Goal: Task Accomplishment & Management: Contribute content

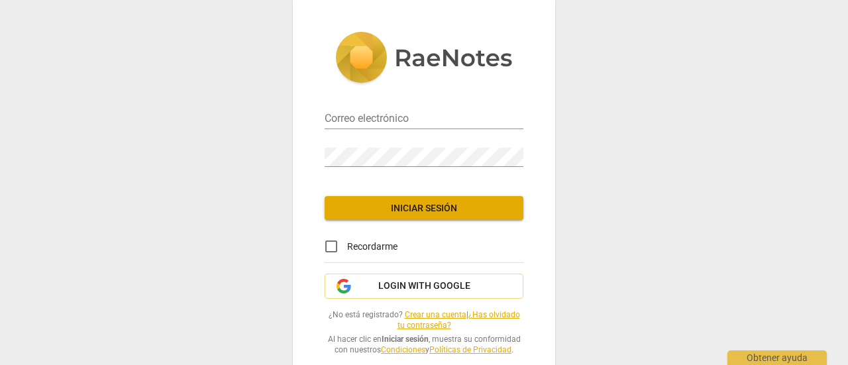
type input "sofiapinasco@hotmail.com.ar"
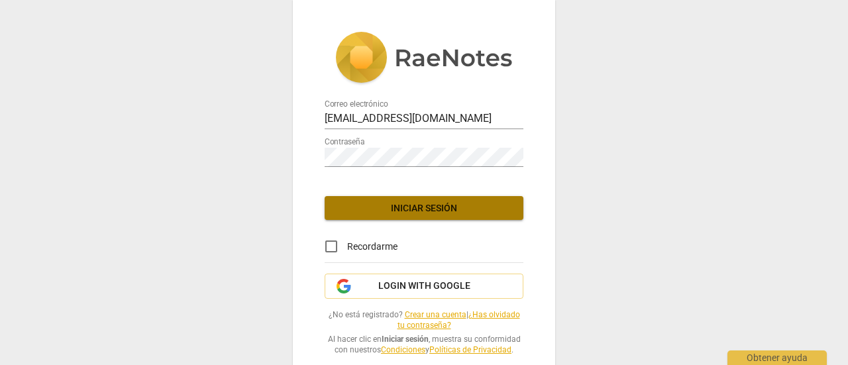
click at [413, 207] on span "Iniciar sesión" at bounding box center [424, 208] width 178 height 13
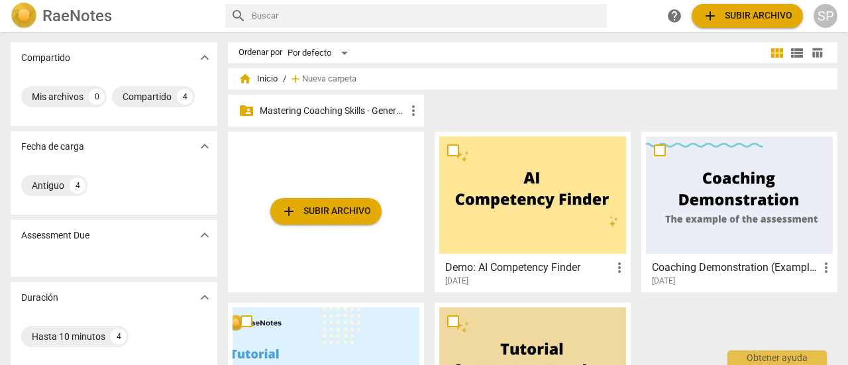
click at [315, 105] on p "Mastering Coaching Skills - Generación 31" at bounding box center [333, 111] width 146 height 14
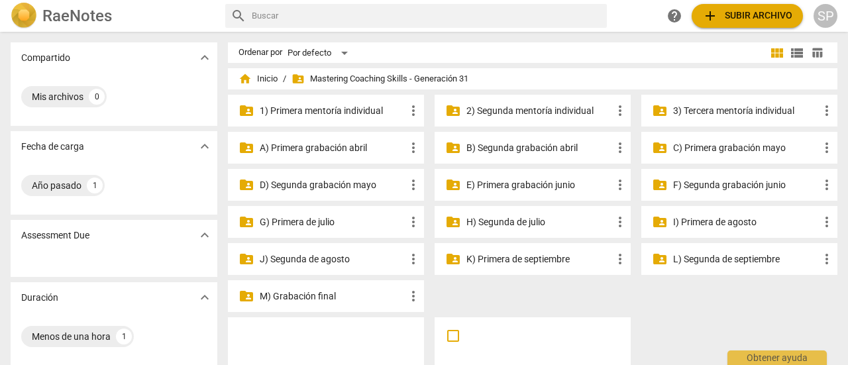
click at [330, 219] on p "G) Primera de julio" at bounding box center [333, 222] width 146 height 14
click at [535, 223] on p "H) Segunda de julio" at bounding box center [539, 222] width 146 height 14
click at [702, 108] on p "3) Tercera mentoría individual" at bounding box center [746, 111] width 146 height 14
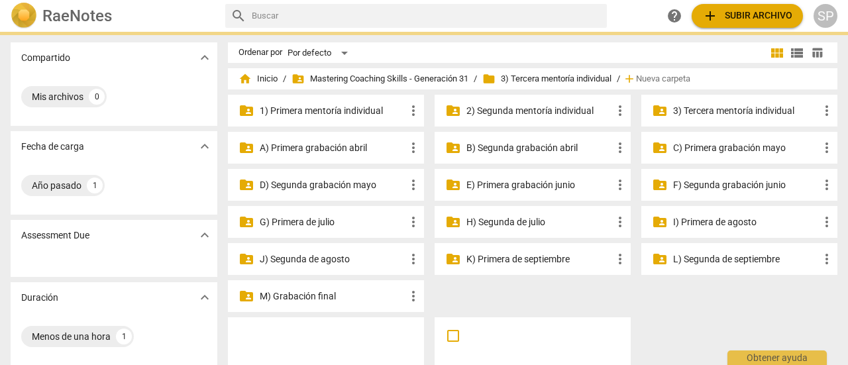
click at [702, 108] on p "3) Tercera mentoría individual" at bounding box center [746, 111] width 146 height 14
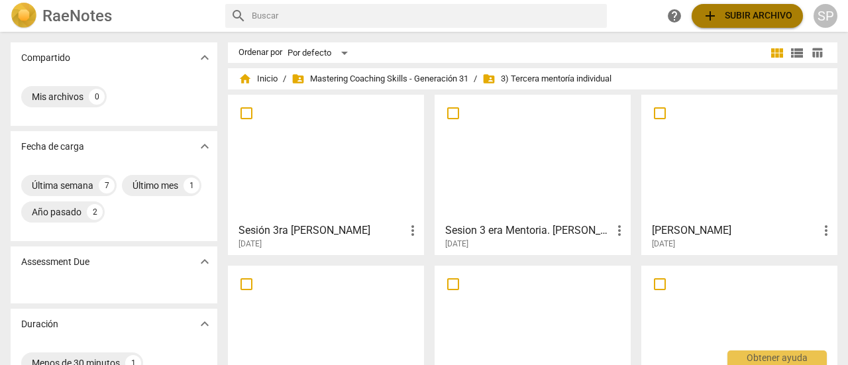
click at [734, 13] on span "add Subir archivo" at bounding box center [747, 16] width 90 height 16
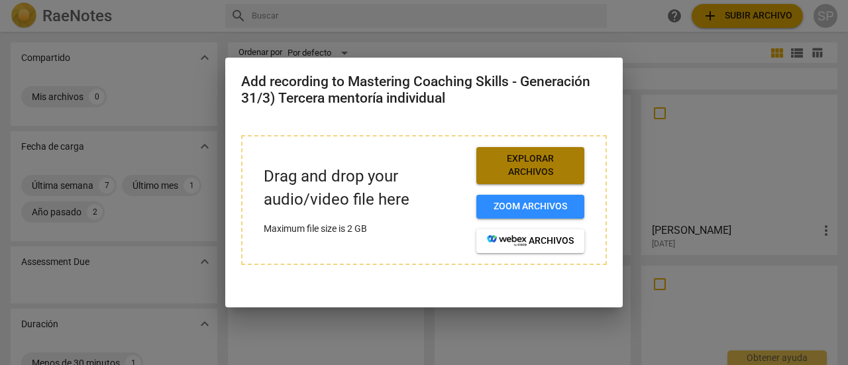
click at [522, 161] on span "Explorar archivos" at bounding box center [530, 165] width 87 height 26
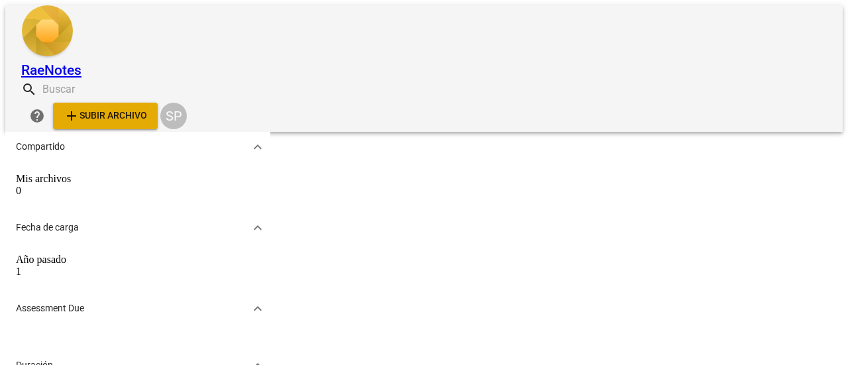
click at [147, 108] on span "add Subir archivo" at bounding box center [105, 116] width 83 height 16
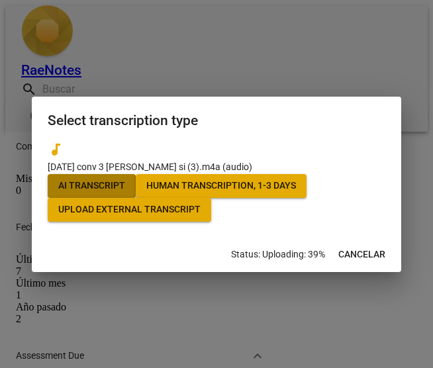
click at [125, 180] on span "AI Transcript" at bounding box center [91, 186] width 67 height 13
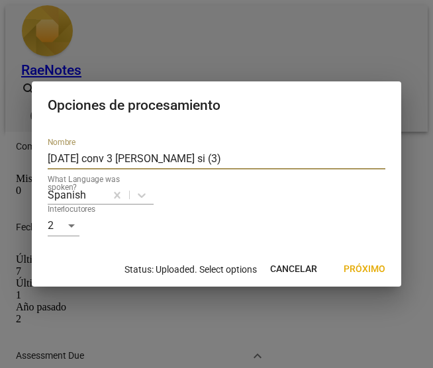
drag, startPoint x: 184, startPoint y: 139, endPoint x: 40, endPoint y: 115, distance: 145.8
click at [40, 127] on div "Nombre [DATE] conv 3 [PERSON_NAME] si (3) What Language was spoken? Spanish Int…" at bounding box center [217, 189] width 370 height 125
type input "[PERSON_NAME]"
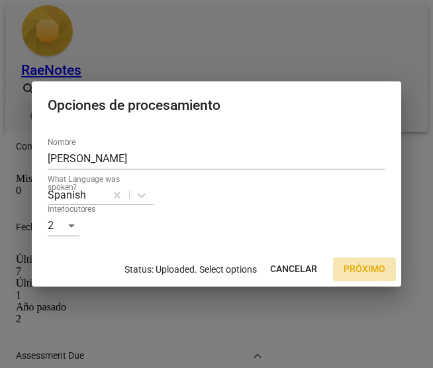
click at [368, 276] on span "Próximo" at bounding box center [365, 269] width 42 height 13
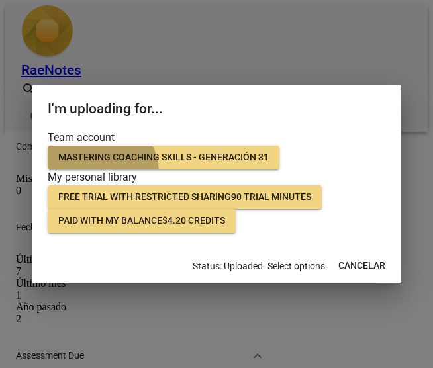
click at [95, 151] on span "Mastering Coaching Skills - Generación 31" at bounding box center [163, 157] width 211 height 13
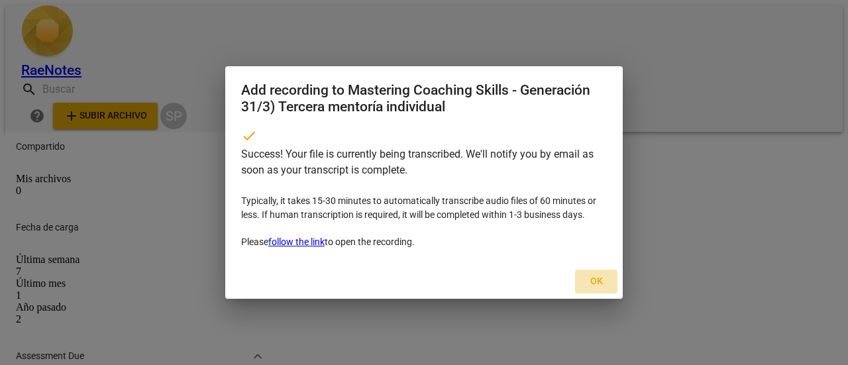
click at [594, 288] on span "Ok" at bounding box center [596, 281] width 21 height 13
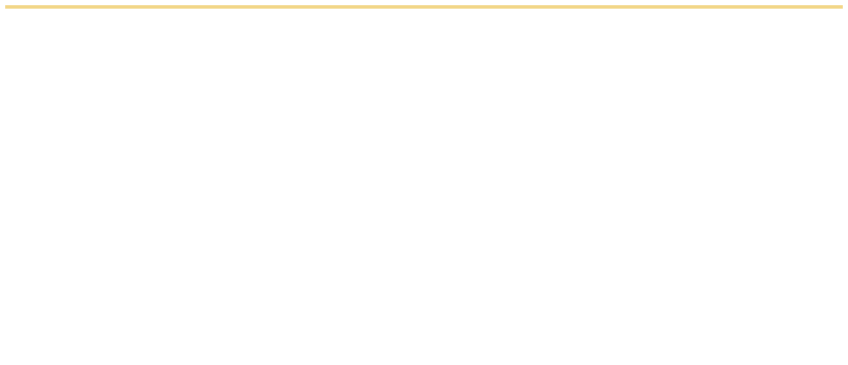
click at [318, 14] on html "Obtener ayuda" at bounding box center [424, 7] width 848 height 14
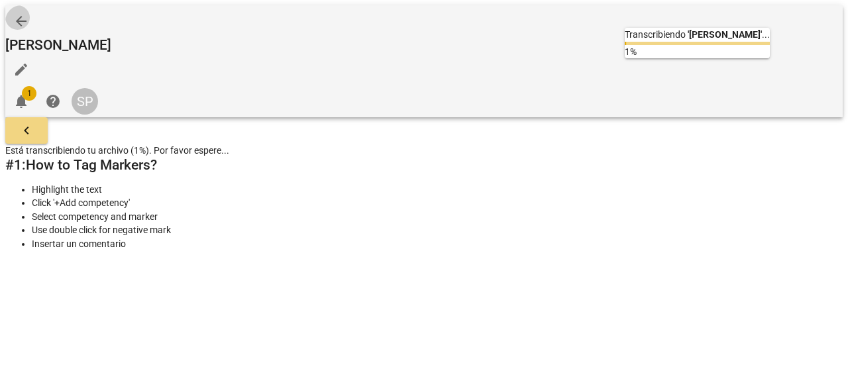
click at [25, 15] on span "arrow_back" at bounding box center [21, 21] width 16 height 16
